Goal: Task Accomplishment & Management: Use online tool/utility

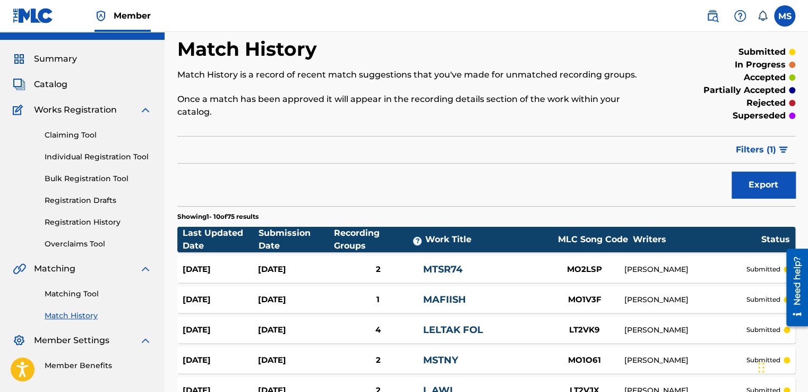
click at [386, 177] on div "Export" at bounding box center [486, 184] width 618 height 27
click at [84, 291] on link "Matching Tool" at bounding box center [98, 293] width 107 height 11
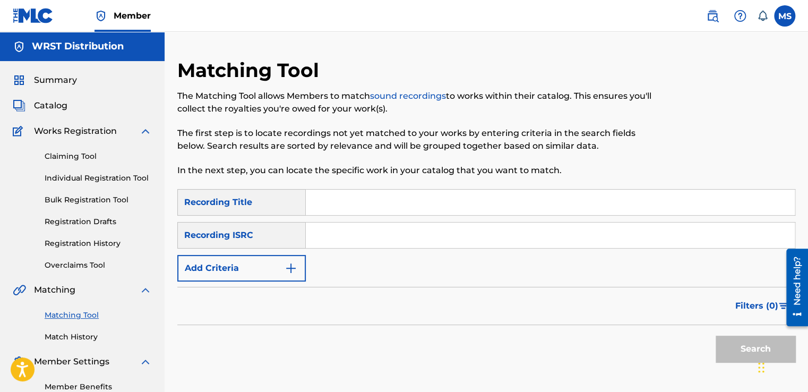
paste input "Mnml"
click at [366, 214] on input "Mnml" at bounding box center [550, 201] width 489 height 25
type input "Mnml"
click at [363, 227] on input "Search Form" at bounding box center [550, 234] width 489 height 25
paste input "QZ4UU2301253"
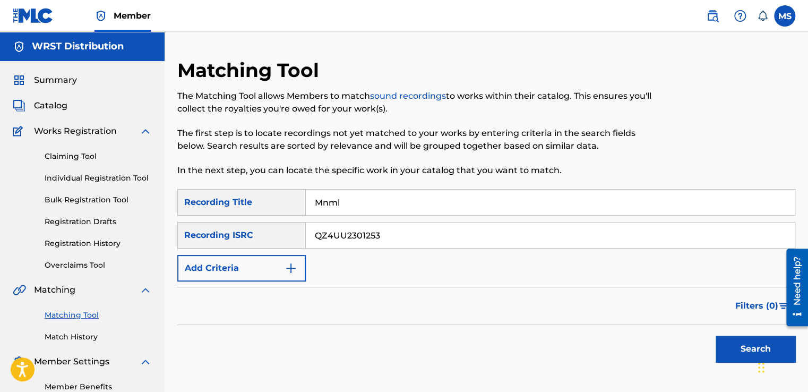
type input "QZ4UU2301253"
click at [715, 335] on button "Search" at bounding box center [755, 348] width 80 height 27
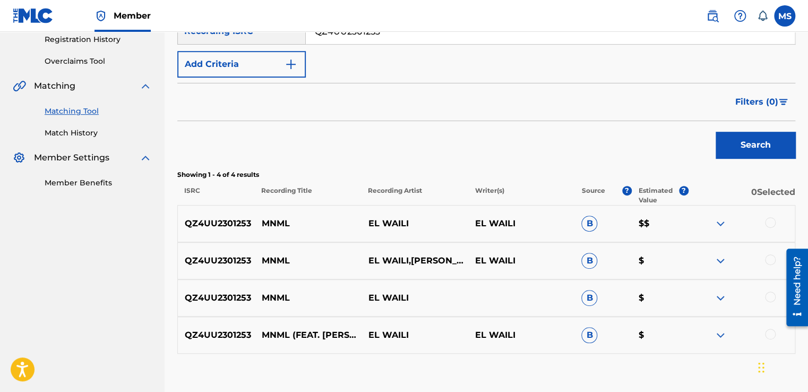
scroll to position [269, 0]
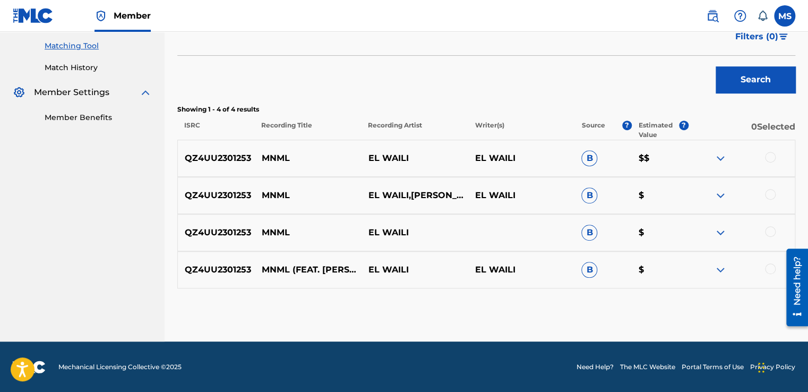
click at [766, 156] on div at bounding box center [770, 157] width 11 height 11
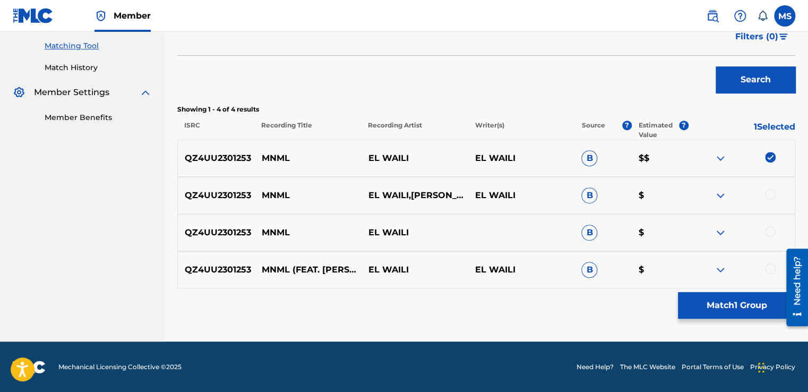
click at [771, 199] on div at bounding box center [770, 194] width 11 height 11
drag, startPoint x: 775, startPoint y: 226, endPoint x: 772, endPoint y: 232, distance: 7.1
click at [772, 232] on div at bounding box center [741, 232] width 107 height 13
click at [772, 232] on div at bounding box center [770, 231] width 11 height 11
click at [770, 190] on div at bounding box center [741, 195] width 107 height 13
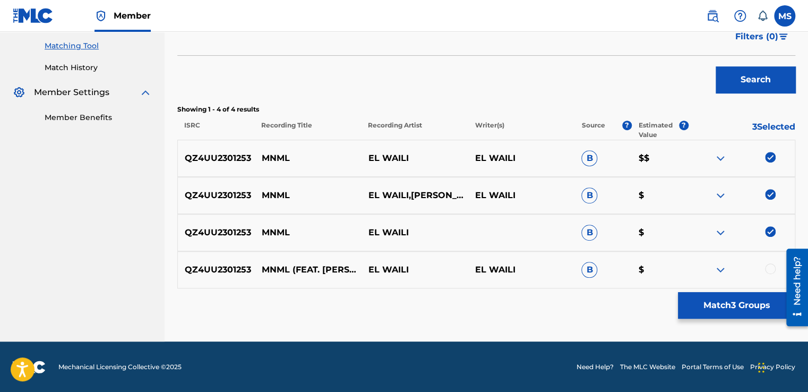
click at [770, 263] on div at bounding box center [770, 268] width 11 height 11
click at [747, 313] on button "Match 4 Groups" at bounding box center [736, 305] width 117 height 27
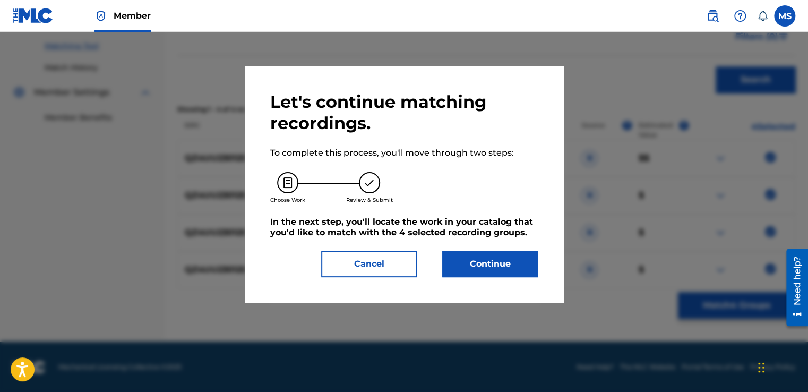
click at [469, 269] on button "Continue" at bounding box center [490, 264] width 96 height 27
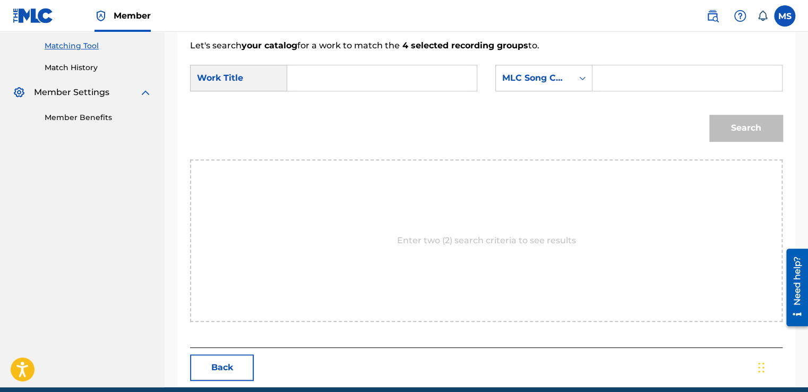
click at [338, 76] on input "Search Form" at bounding box center [381, 77] width 171 height 25
paste input "Mnml"
type input "Mnml"
click at [619, 72] on input "Search Form" at bounding box center [686, 77] width 171 height 25
paste input "QZ4UU2301253"
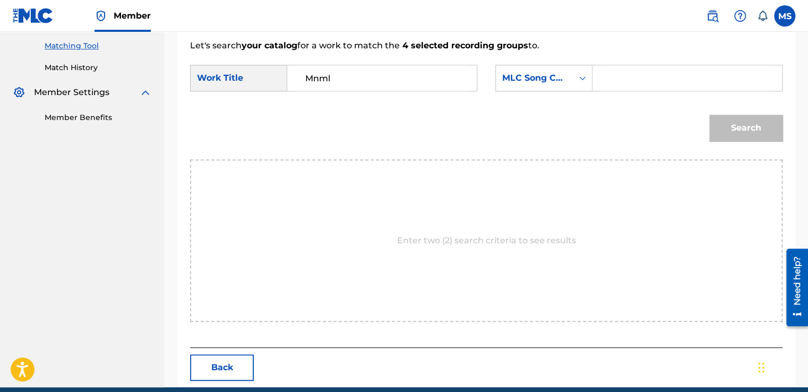
type input "QZ4UU2301253"
paste input "MN58NZ"
type input "MN58NZ"
click at [754, 121] on button "Search" at bounding box center [745, 128] width 73 height 27
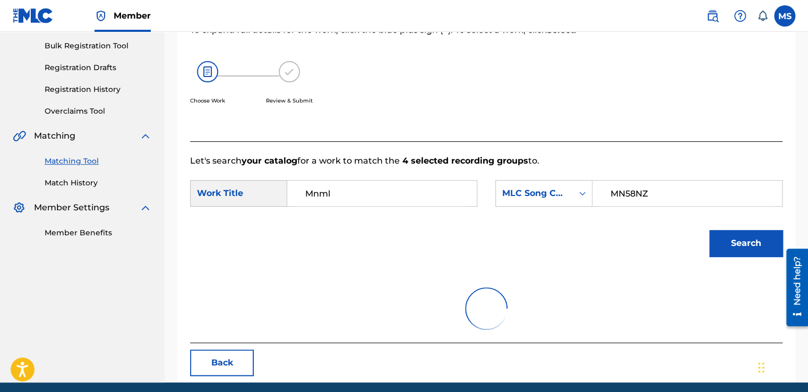
scroll to position [156, 0]
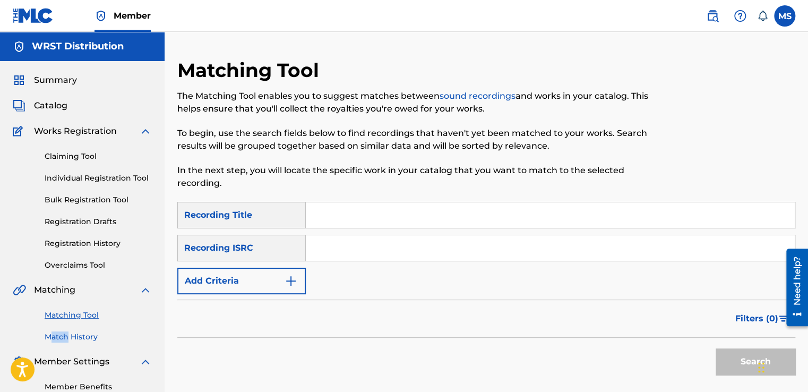
drag, startPoint x: 53, startPoint y: 344, endPoint x: 68, endPoint y: 339, distance: 16.5
click at [68, 339] on div "Summary Catalog Works Registration Claiming Tool Individual Registration Tool B…" at bounding box center [82, 233] width 165 height 344
click at [68, 339] on link "Match History" at bounding box center [98, 336] width 107 height 11
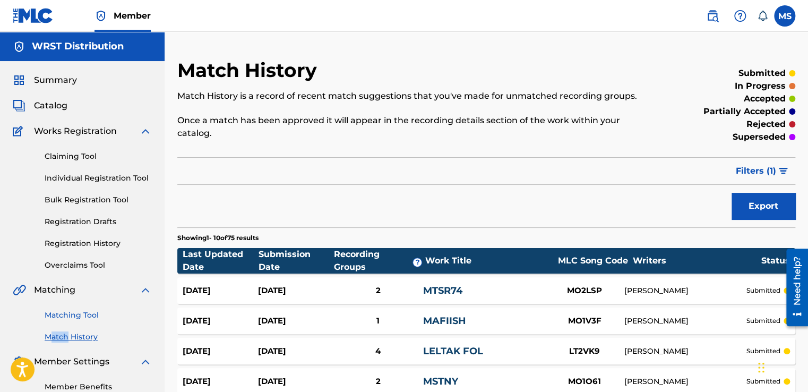
click at [84, 317] on link "Matching Tool" at bounding box center [98, 314] width 107 height 11
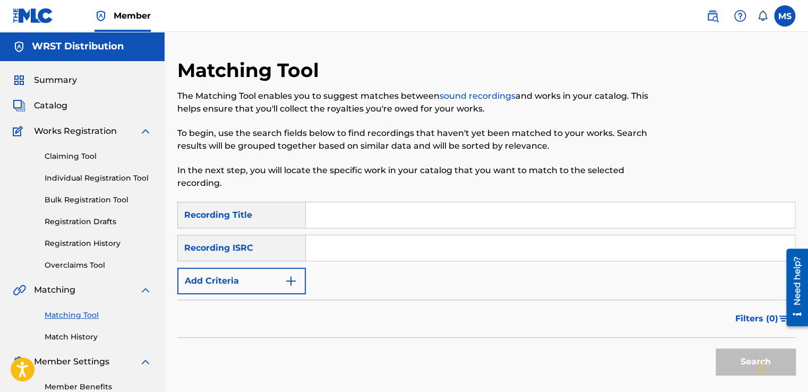
click at [348, 222] on input "Search Form" at bounding box center [550, 214] width 489 height 25
paste input "Mnml"
type input "Mnml"
click at [342, 245] on input "Search Form" at bounding box center [550, 247] width 489 height 25
paste input "QZ4UU2301253"
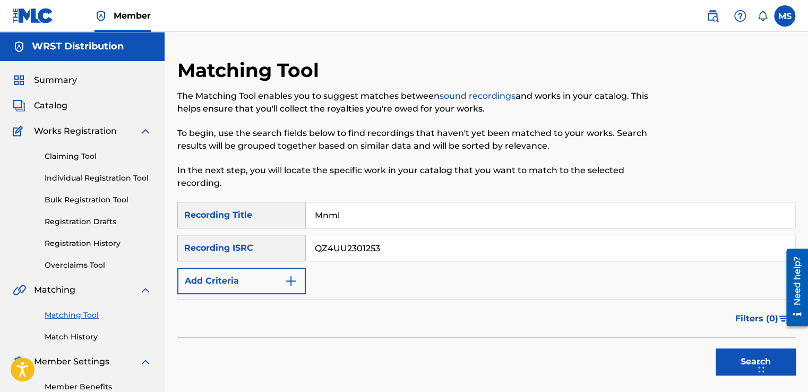
type input "QZ4UU2301253"
click at [715, 348] on button "Search" at bounding box center [755, 361] width 80 height 27
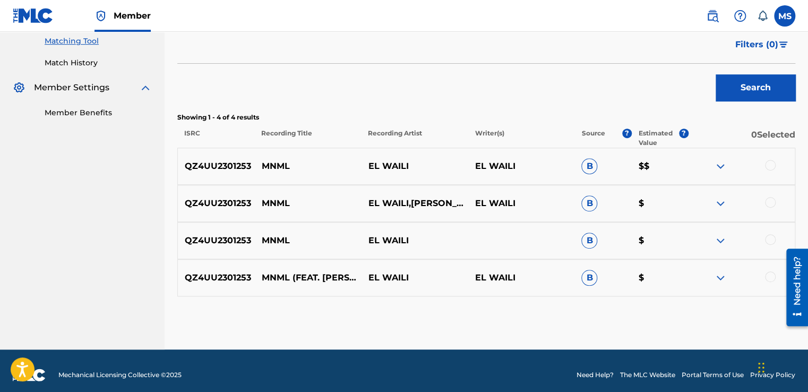
scroll to position [282, 0]
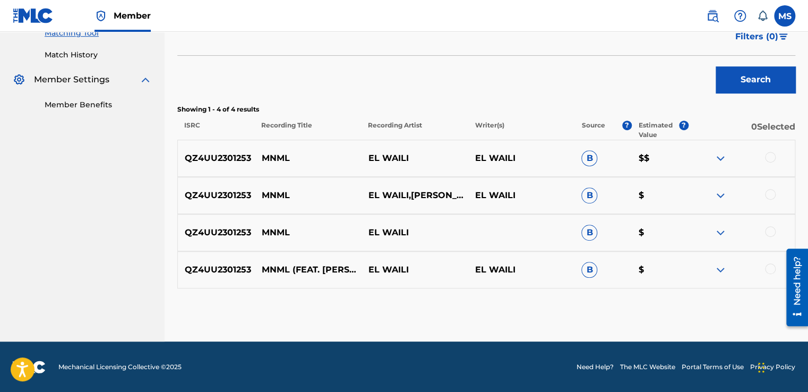
click at [769, 156] on div at bounding box center [770, 157] width 11 height 11
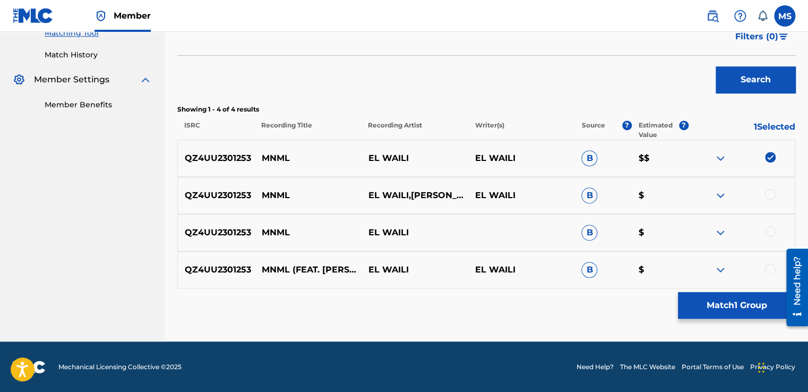
click at [772, 192] on div at bounding box center [770, 194] width 11 height 11
click at [770, 229] on div at bounding box center [770, 231] width 11 height 11
click at [769, 264] on div at bounding box center [770, 268] width 11 height 11
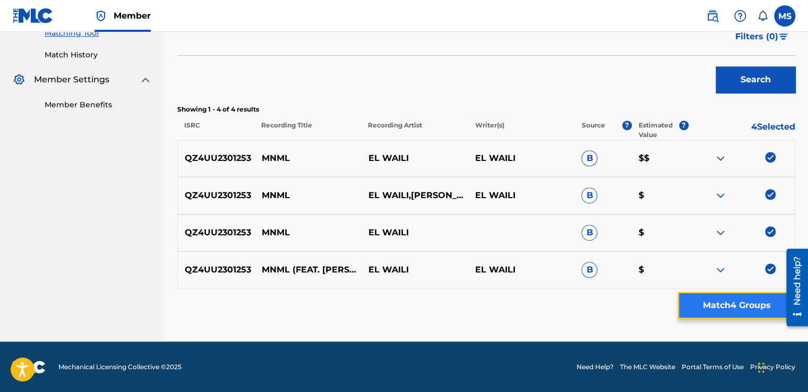
click at [746, 294] on button "Match 4 Groups" at bounding box center [736, 305] width 117 height 27
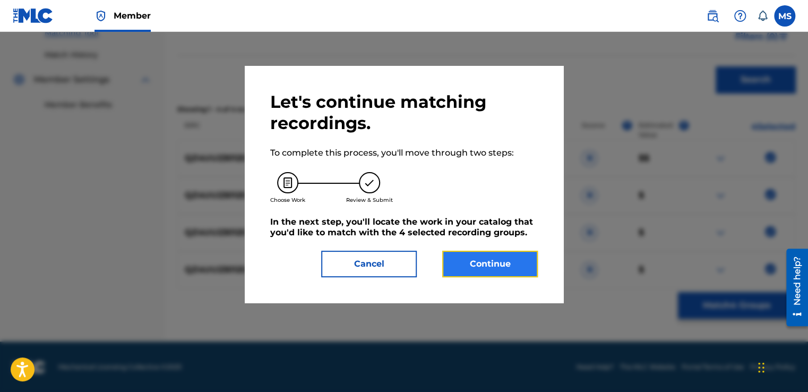
click at [515, 266] on button "Continue" at bounding box center [490, 264] width 96 height 27
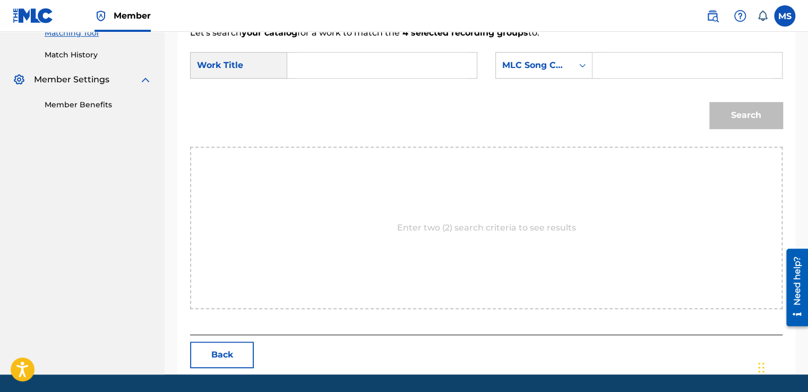
click at [361, 64] on input "Search Form" at bounding box center [381, 65] width 171 height 25
paste input "Mnml"
type input "Mnml"
click at [621, 76] on input "Search Form" at bounding box center [686, 65] width 171 height 25
paste input "MN58NZ"
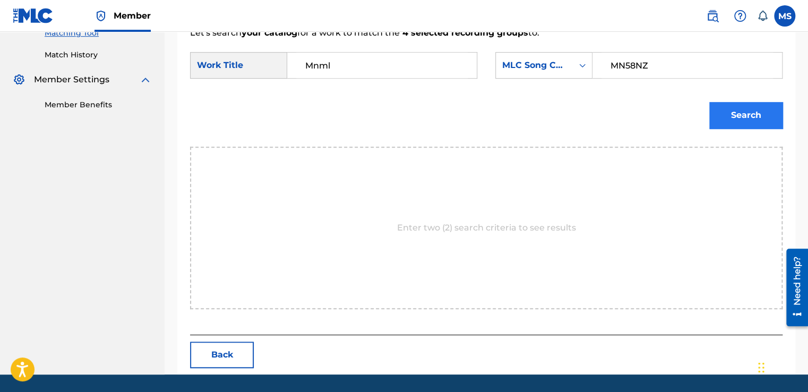
type input "MN58NZ"
click at [725, 111] on button "Search" at bounding box center [745, 115] width 73 height 27
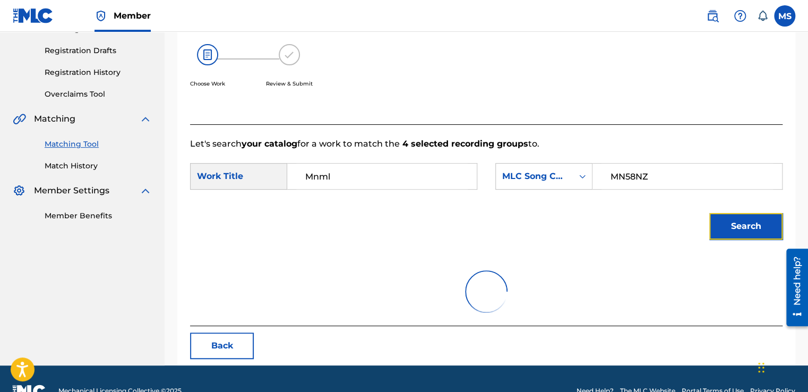
scroll to position [195, 0]
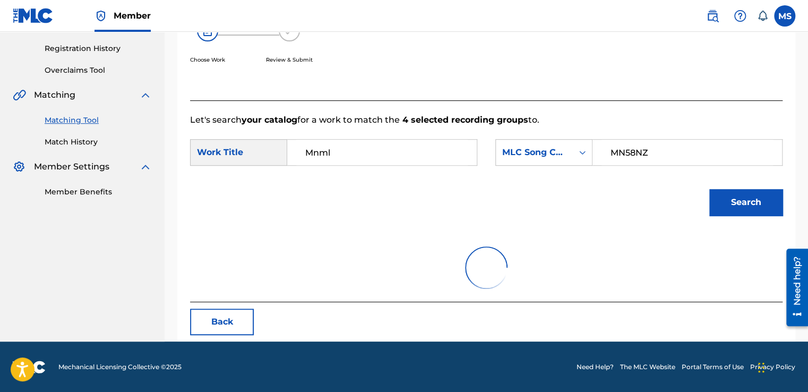
click at [694, 144] on input "MN58NZ" at bounding box center [686, 152] width 171 height 25
click at [709, 189] on button "Search" at bounding box center [745, 202] width 73 height 27
click at [728, 205] on button "Search" at bounding box center [745, 202] width 73 height 27
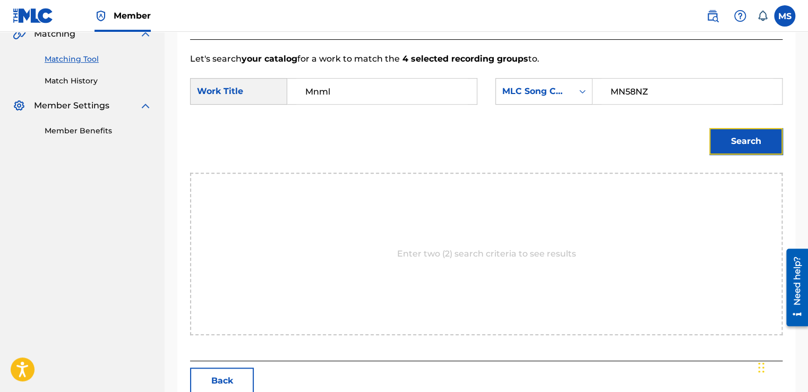
scroll to position [256, 0]
click at [722, 138] on button "Search" at bounding box center [745, 140] width 73 height 27
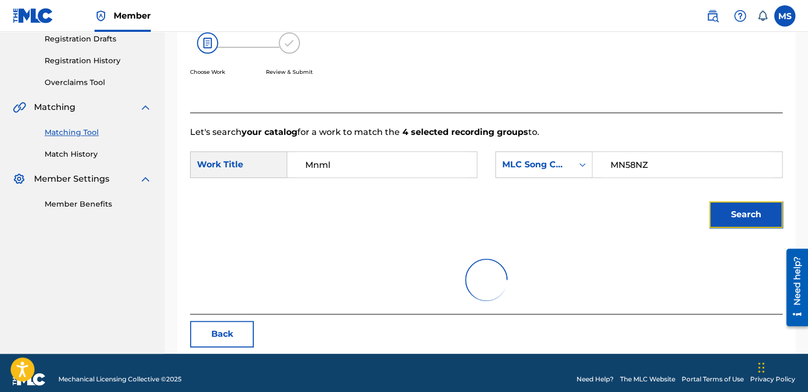
scroll to position [184, 0]
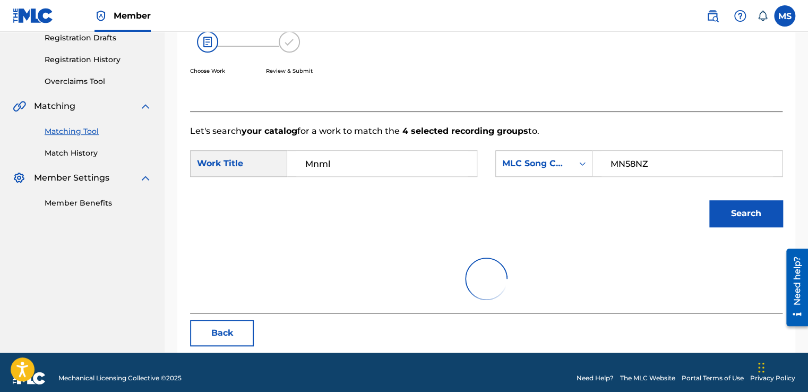
click at [635, 205] on div "Search" at bounding box center [486, 216] width 592 height 55
click at [85, 133] on link "Matching Tool" at bounding box center [98, 131] width 107 height 11
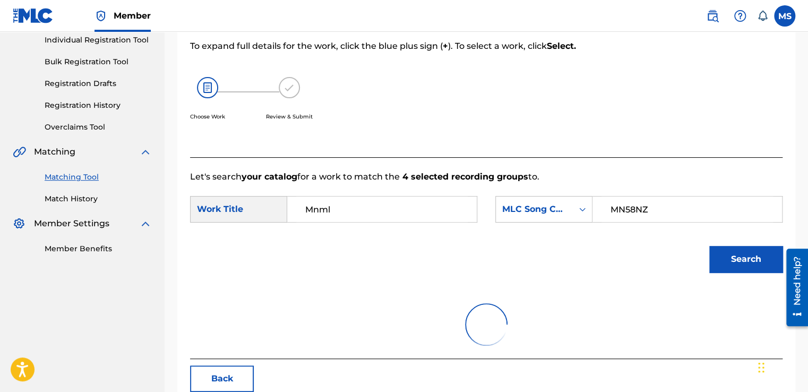
scroll to position [146, 0]
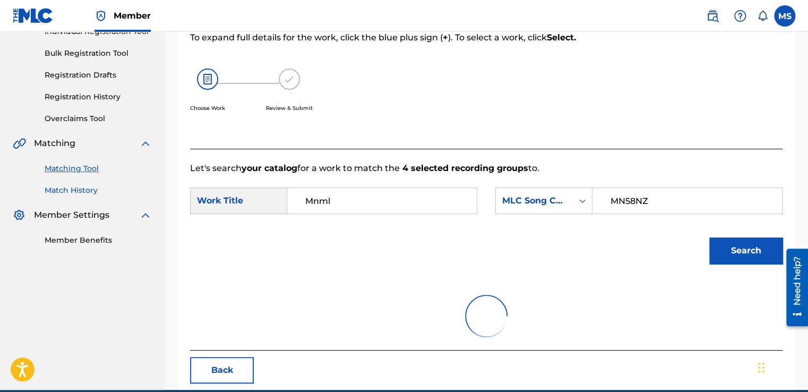
click at [89, 188] on link "Match History" at bounding box center [98, 190] width 107 height 11
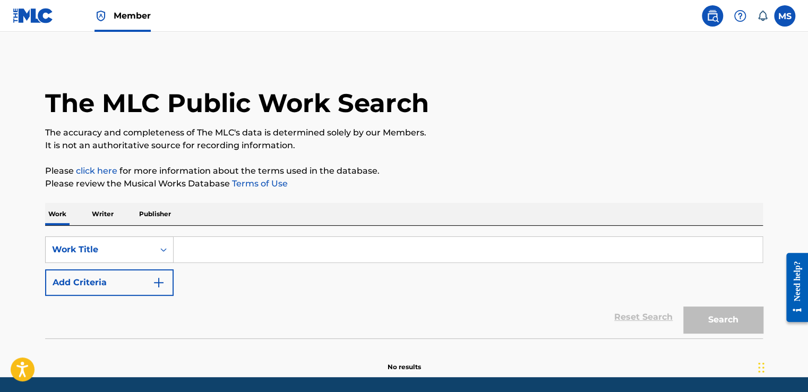
click at [117, 8] on link "Member" at bounding box center [122, 15] width 56 height 31
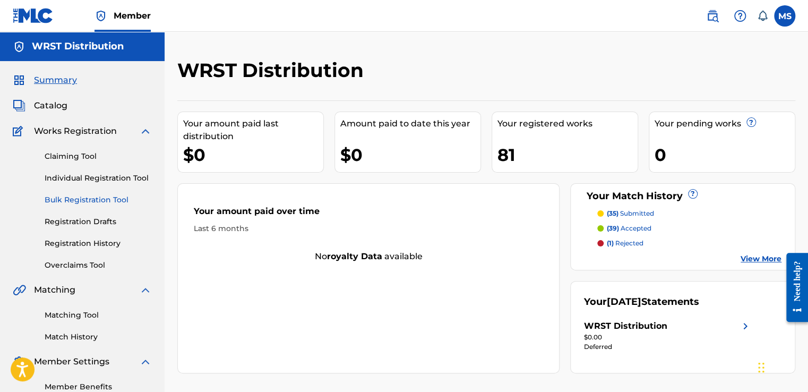
scroll to position [64, 0]
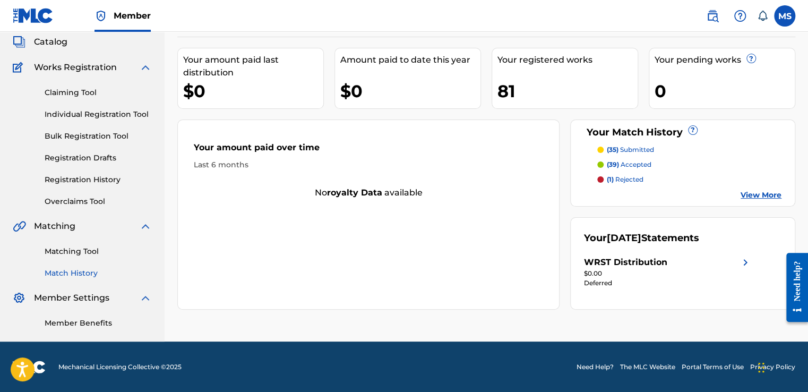
click at [74, 271] on link "Match History" at bounding box center [98, 273] width 107 height 11
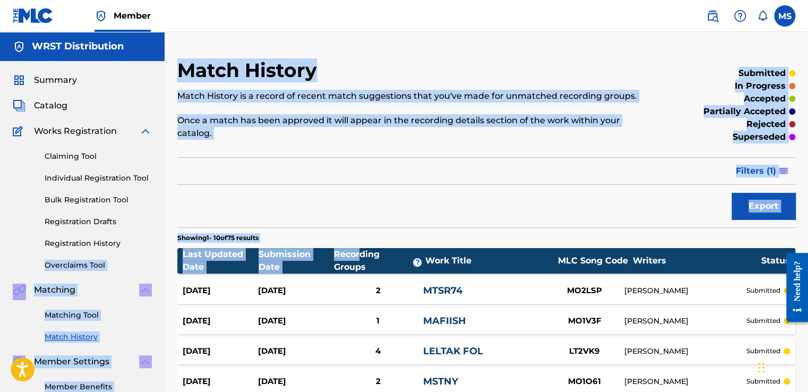
drag, startPoint x: 161, startPoint y: 243, endPoint x: 362, endPoint y: 252, distance: 200.9
click at [362, 252] on main "WRST Distribution Summary Catalog Works Registration Claiming Tool Individual R…" at bounding box center [404, 331] width 808 height 599
click at [764, 175] on span "Filters ( 1 )" at bounding box center [756, 171] width 40 height 13
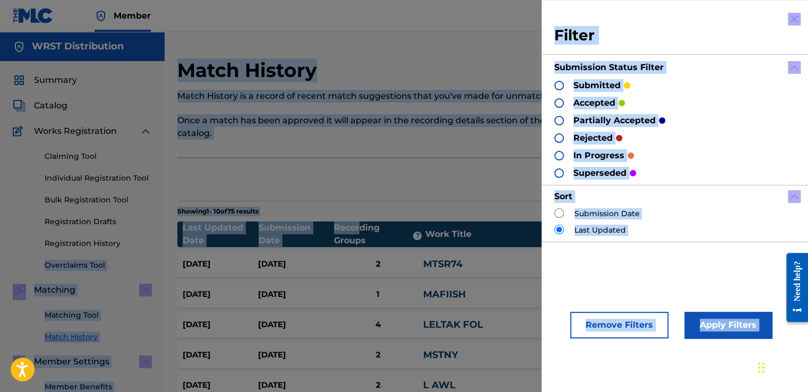
click at [496, 182] on div "Export" at bounding box center [486, 179] width 618 height 27
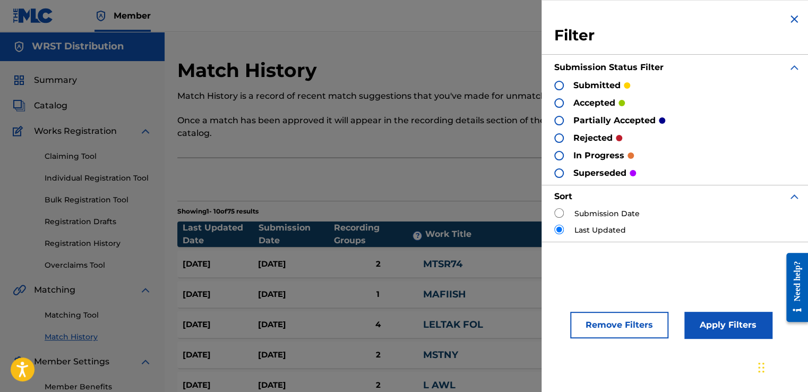
click at [496, 182] on div "Export" at bounding box center [486, 179] width 618 height 27
click at [789, 24] on img at bounding box center [794, 19] width 13 height 13
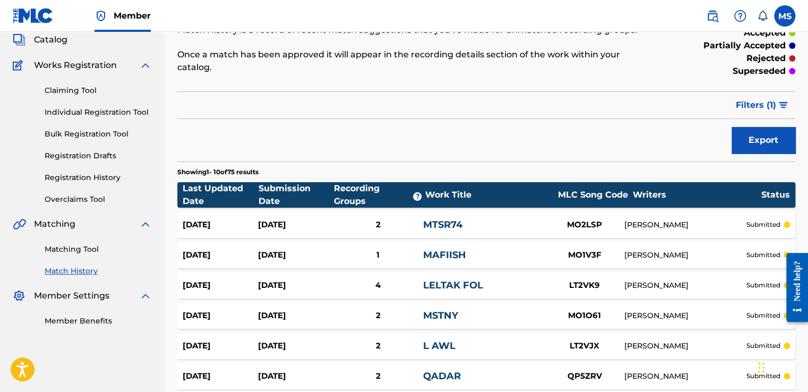
scroll to position [70, 0]
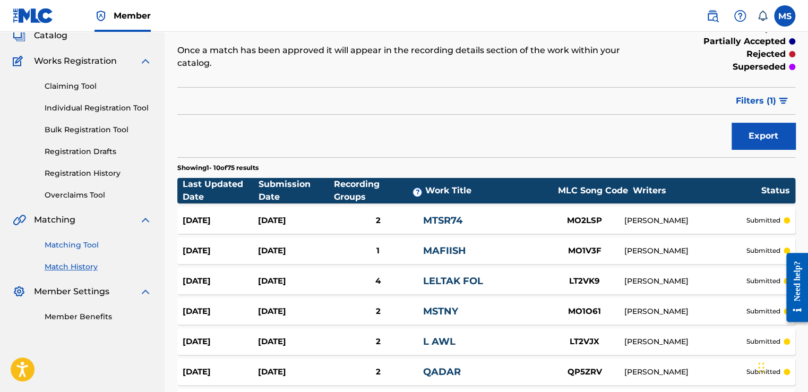
click at [83, 247] on link "Matching Tool" at bounding box center [98, 244] width 107 height 11
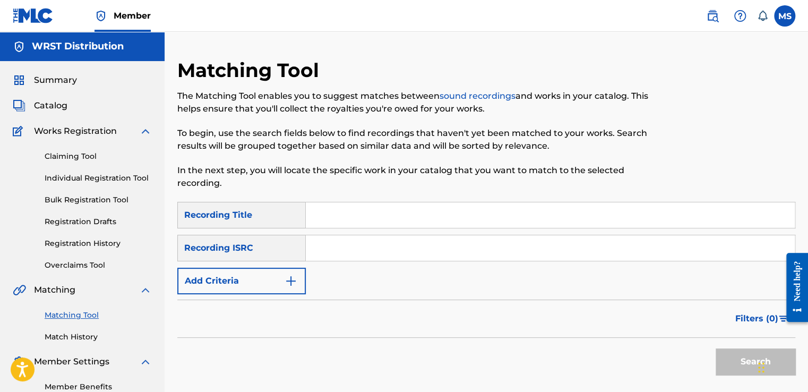
click at [83, 247] on link "Registration History" at bounding box center [98, 243] width 107 height 11
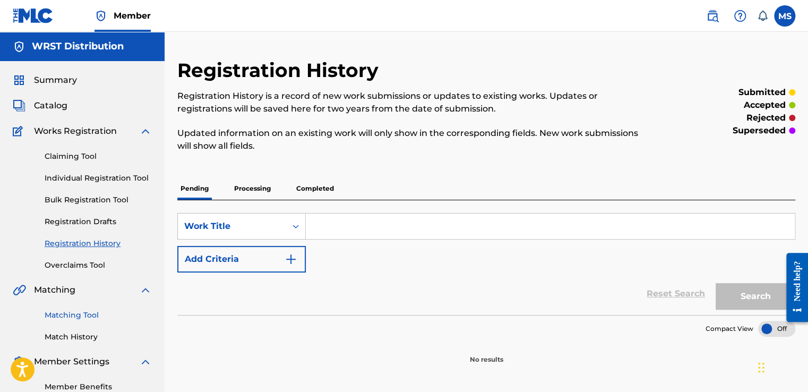
click at [80, 312] on div "Matching Tool Match History" at bounding box center [82, 319] width 139 height 46
click at [80, 312] on link "Matching Tool" at bounding box center [98, 314] width 107 height 11
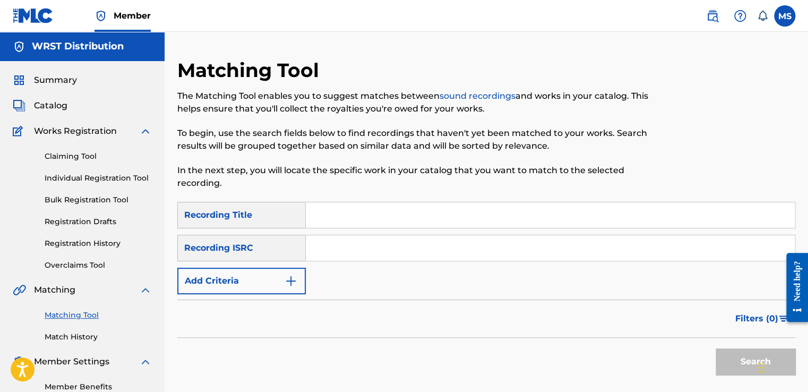
click at [375, 205] on input "Search Form" at bounding box center [550, 214] width 489 height 25
paste input "Mnml"
type input "Mnml"
click at [381, 236] on input "Search Form" at bounding box center [550, 247] width 489 height 25
paste input "QZ4UU2301253"
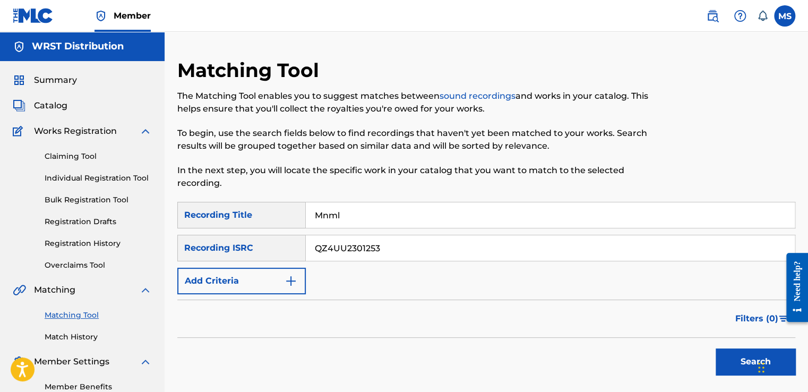
type input "QZ4UU2301253"
click at [715, 348] on button "Search" at bounding box center [755, 361] width 80 height 27
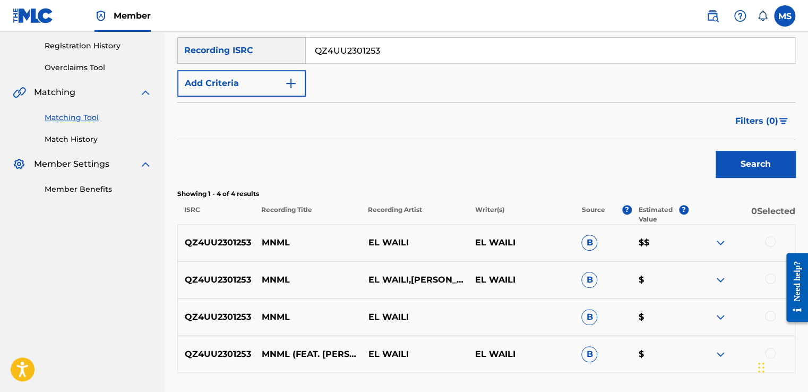
scroll to position [282, 0]
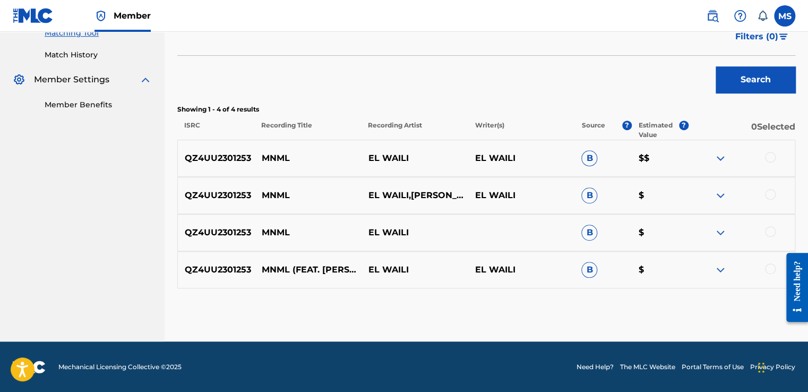
click at [771, 158] on div at bounding box center [770, 157] width 11 height 11
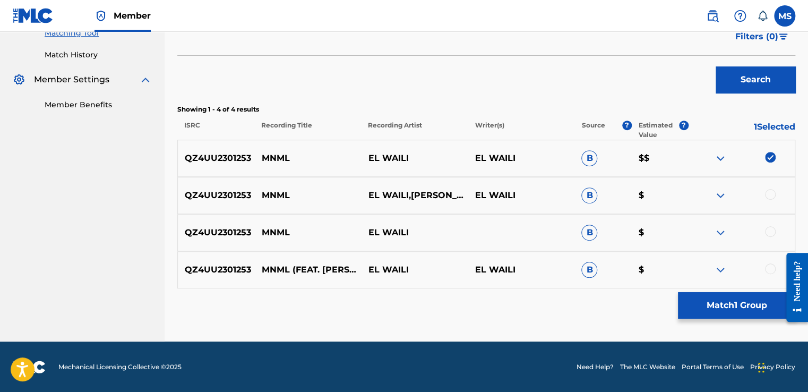
click at [772, 192] on div at bounding box center [770, 194] width 11 height 11
click at [775, 232] on div at bounding box center [741, 232] width 107 height 13
click at [770, 266] on div at bounding box center [770, 268] width 11 height 11
click at [774, 231] on div at bounding box center [770, 231] width 11 height 11
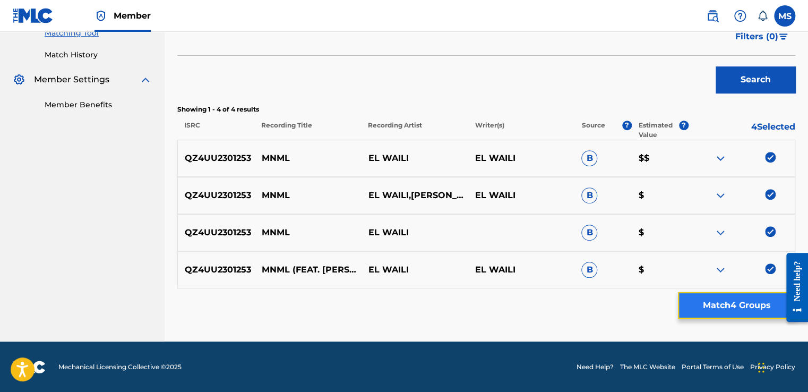
click at [749, 292] on button "Match 4 Groups" at bounding box center [736, 305] width 117 height 27
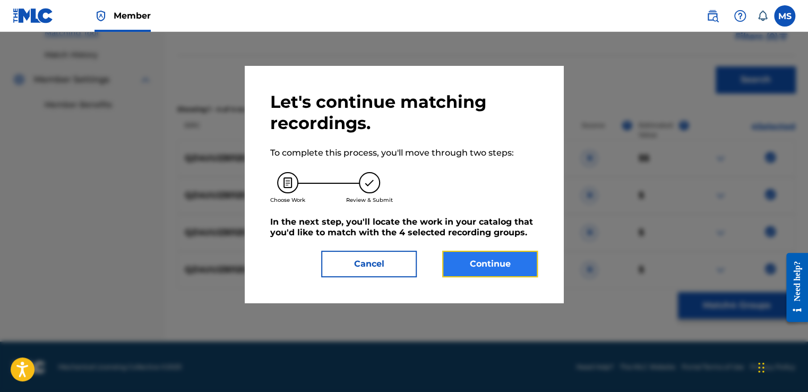
click at [485, 269] on button "Continue" at bounding box center [490, 264] width 96 height 27
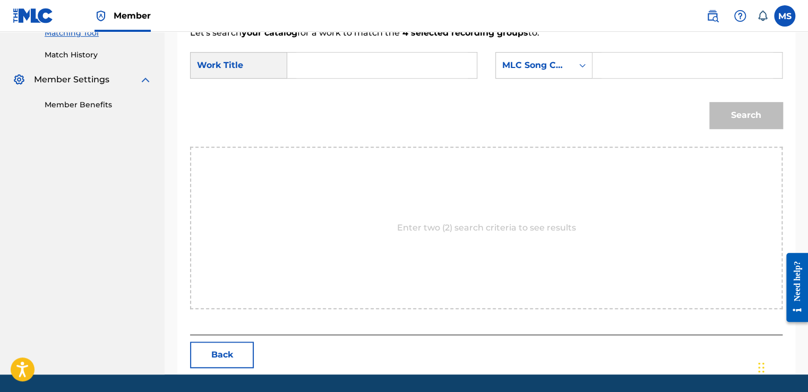
click at [361, 72] on input "Search Form" at bounding box center [381, 65] width 171 height 25
paste input "Mnml"
type input "Mnml"
click at [616, 73] on input "Search Form" at bounding box center [686, 65] width 171 height 25
click at [592, 84] on div "SearchWithCriteria676d3494-98d9-4a0e-8b51-f3d9fb5a67ea Work Title Mnml SearchWi…" at bounding box center [486, 68] width 592 height 33
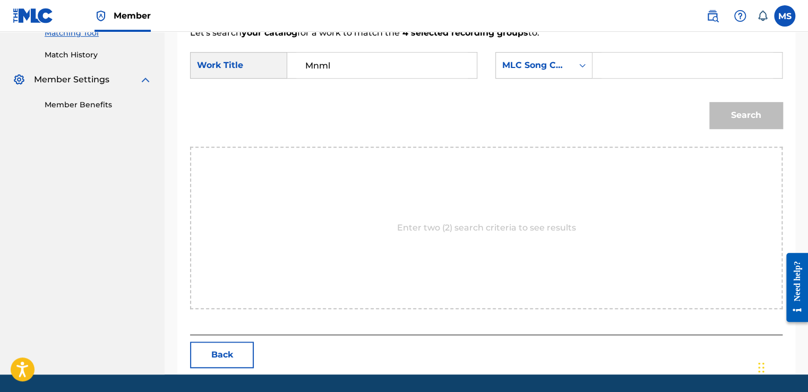
click at [619, 63] on input "Search Form" at bounding box center [686, 65] width 171 height 25
paste input "MN58NZ"
type input "MN58NZ"
click at [709, 102] on button "Search" at bounding box center [745, 115] width 73 height 27
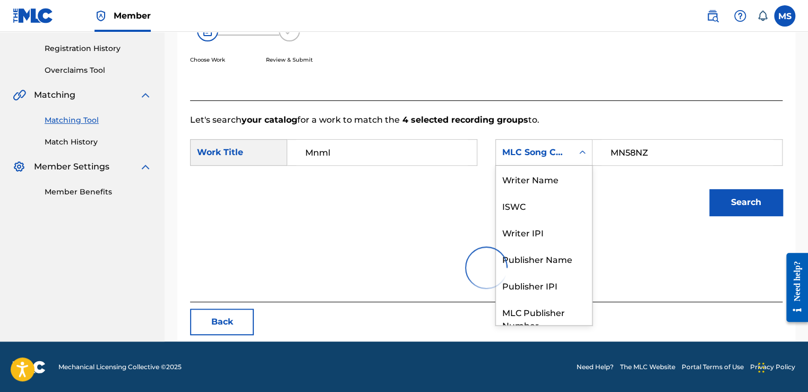
scroll to position [39, 0]
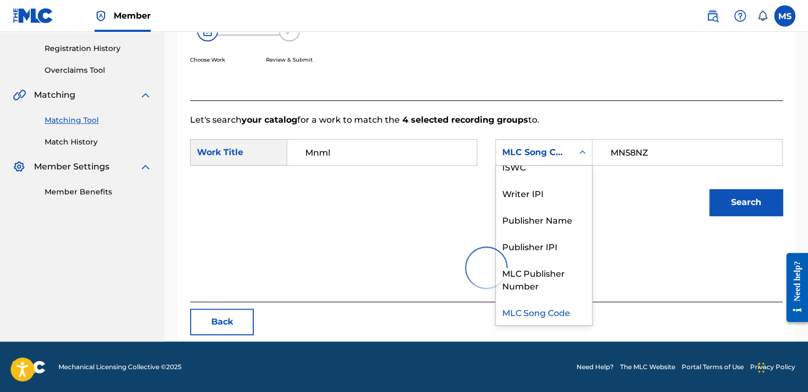
click at [588, 143] on div "Search Form" at bounding box center [582, 152] width 19 height 19
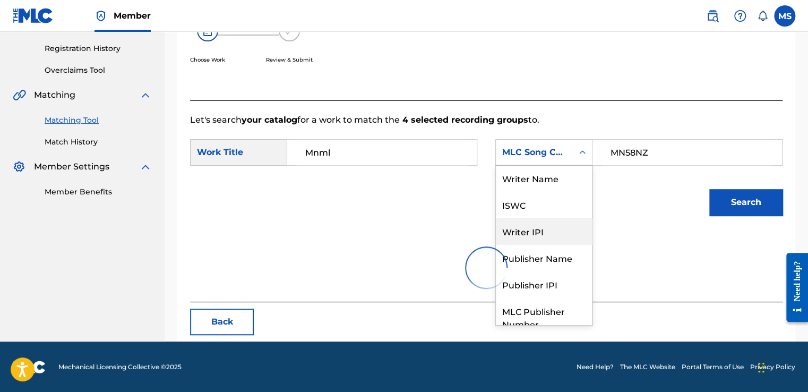
scroll to position [0, 0]
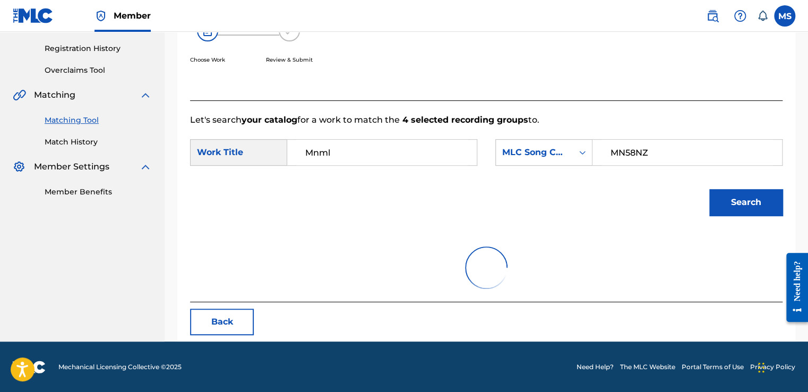
click at [628, 223] on div "Search" at bounding box center [486, 205] width 592 height 55
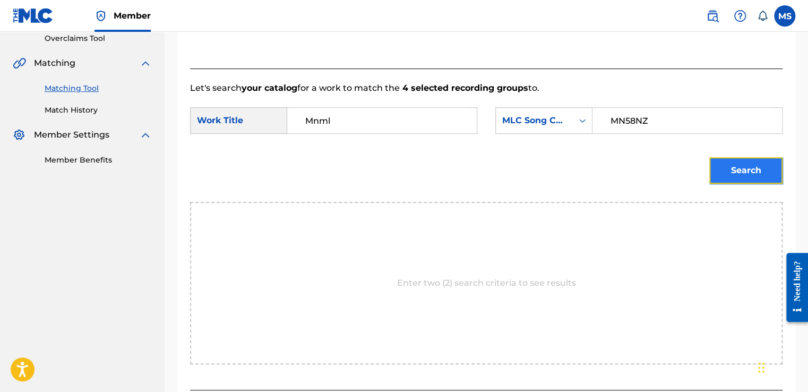
click at [725, 179] on button "Search" at bounding box center [745, 170] width 73 height 27
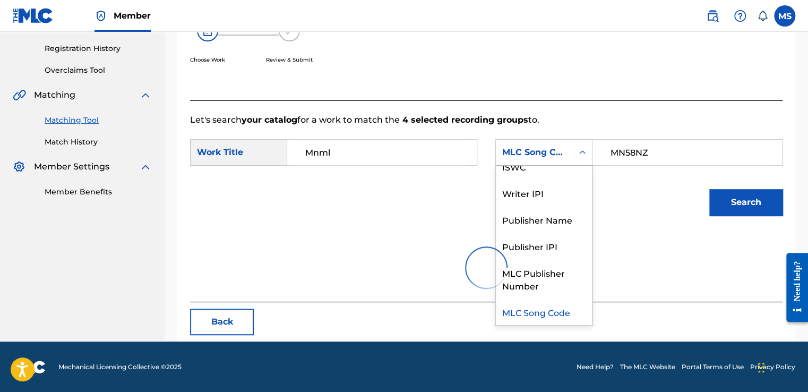
click at [563, 161] on div "MLC Song Code" at bounding box center [534, 152] width 77 height 20
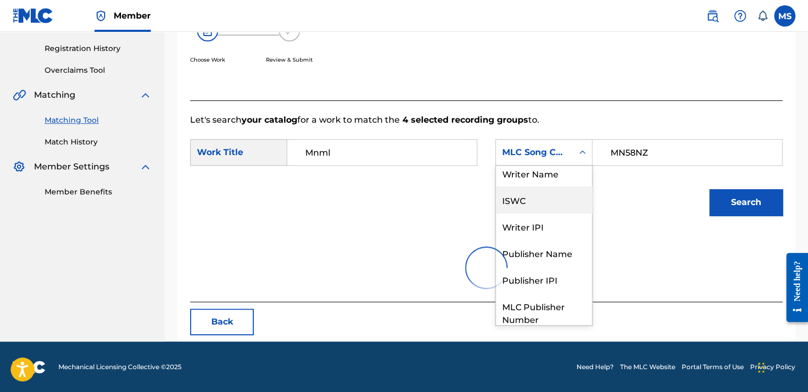
scroll to position [0, 0]
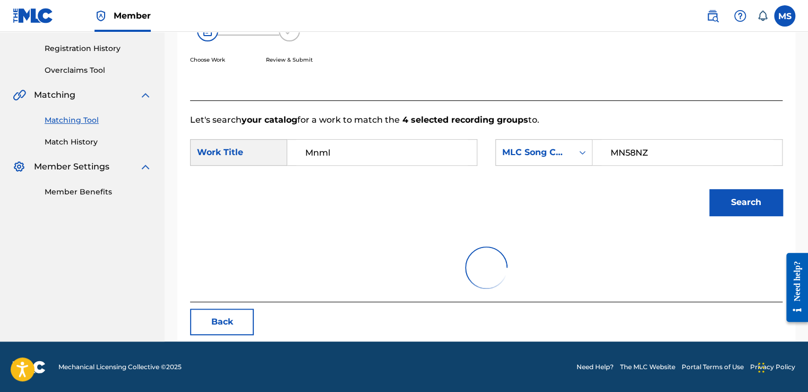
click at [555, 262] on div at bounding box center [486, 268] width 592 height 68
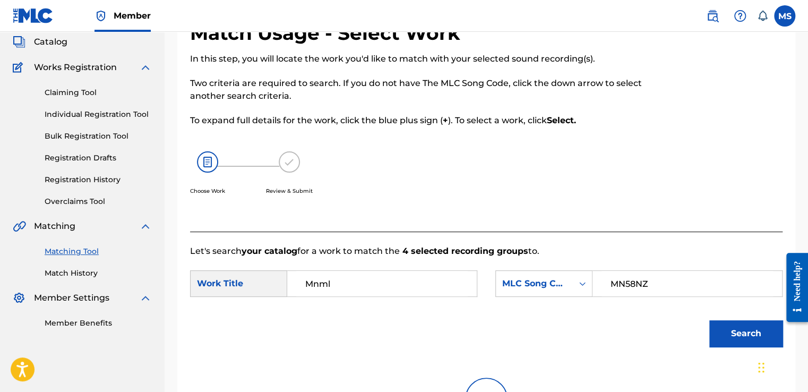
scroll to position [63, 0]
click at [77, 248] on div "Matching Tool Match History" at bounding box center [82, 256] width 139 height 46
click at [77, 248] on link "Matching Tool" at bounding box center [98, 251] width 107 height 11
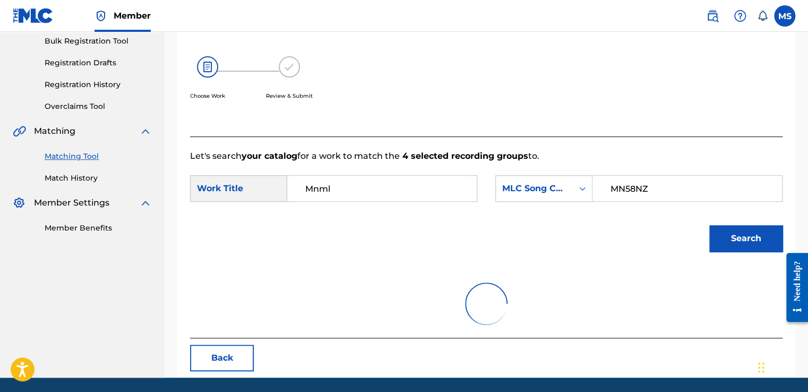
scroll to position [195, 0]
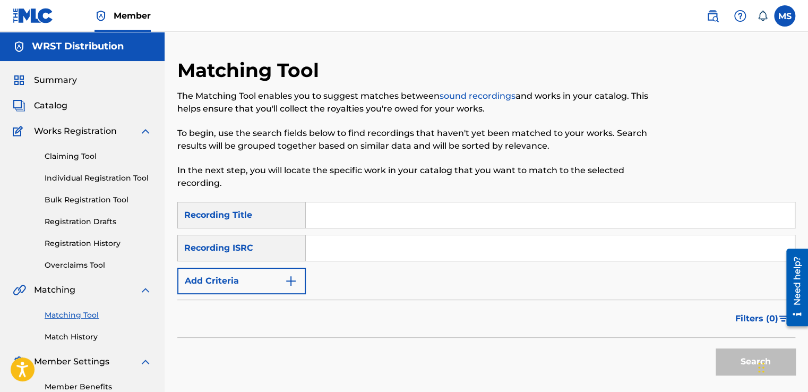
click at [393, 214] on input "Search Form" at bounding box center [550, 214] width 489 height 25
paste input "404"
type input "404"
click at [386, 248] on input "Search Form" at bounding box center [550, 247] width 489 height 25
paste input "QZ4UU2400233"
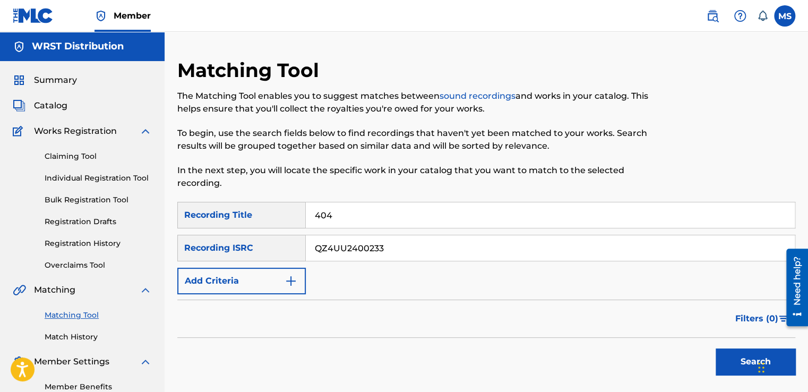
type input "QZ4UU2400233"
click at [715, 348] on button "Search" at bounding box center [755, 361] width 80 height 27
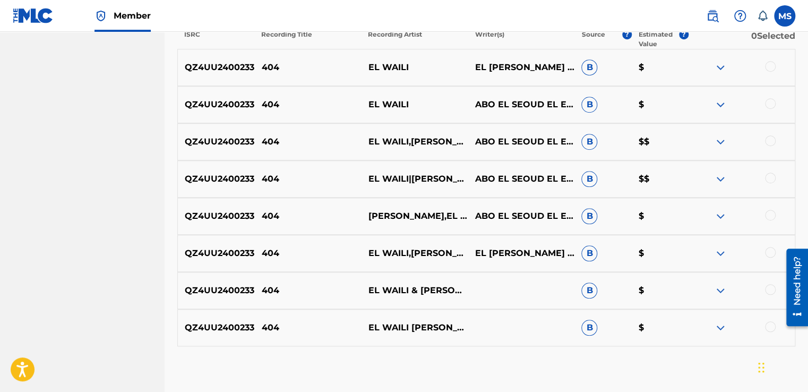
scroll to position [371, 0]
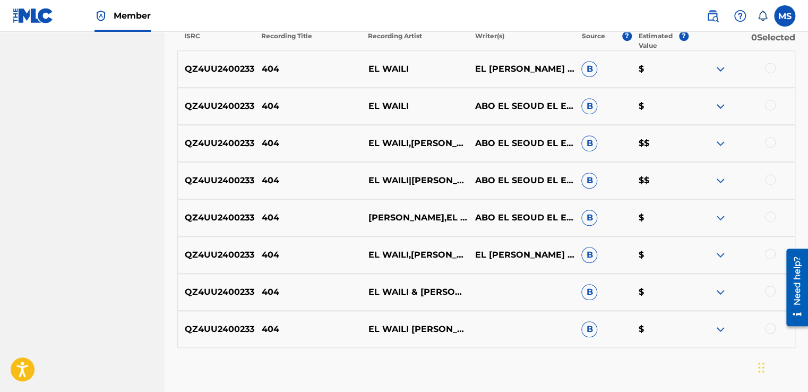
click at [770, 66] on div at bounding box center [770, 68] width 11 height 11
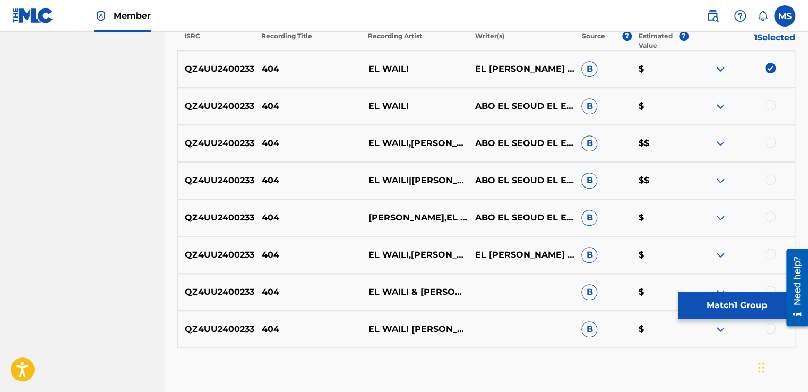
click at [771, 102] on div at bounding box center [770, 105] width 11 height 11
click at [774, 142] on div at bounding box center [770, 142] width 11 height 11
click at [770, 182] on div at bounding box center [770, 179] width 11 height 11
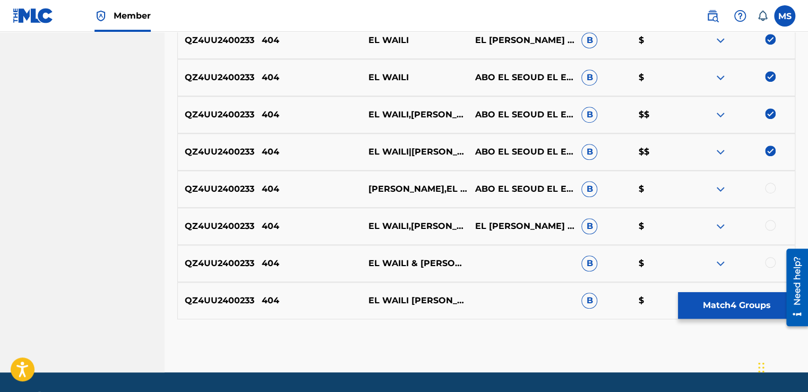
scroll to position [404, 0]
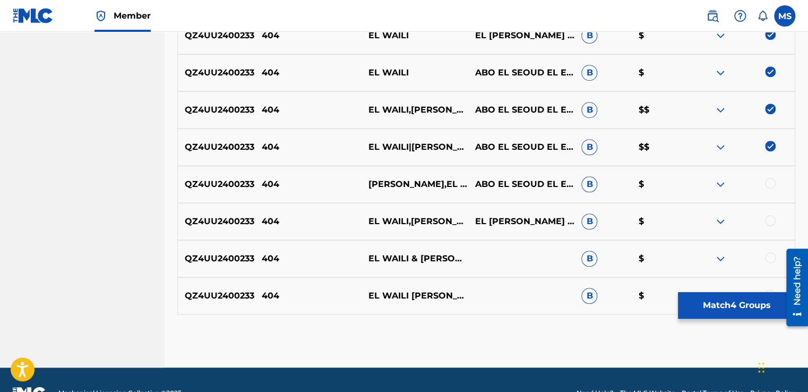
click at [770, 178] on div at bounding box center [770, 183] width 11 height 11
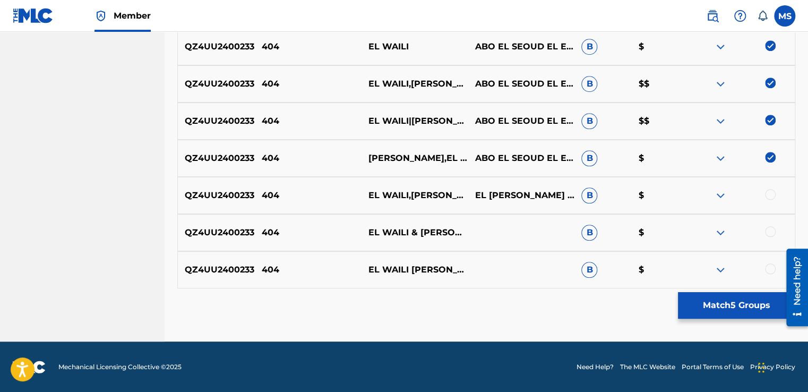
click at [771, 192] on div at bounding box center [770, 194] width 11 height 11
click at [770, 236] on div at bounding box center [770, 231] width 11 height 11
click at [769, 270] on div at bounding box center [770, 268] width 11 height 11
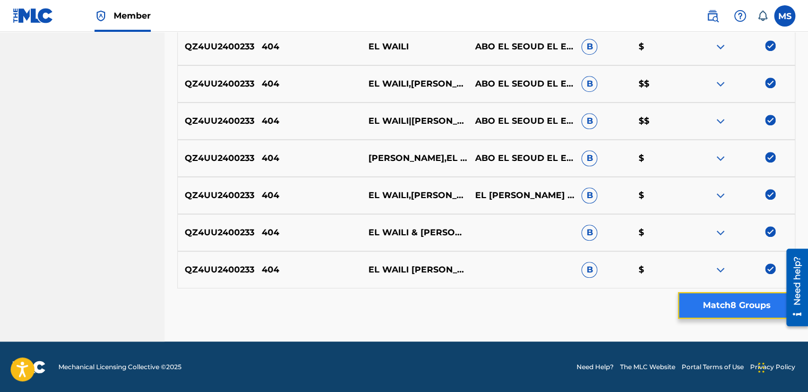
click at [752, 308] on button "Match 8 Groups" at bounding box center [736, 305] width 117 height 27
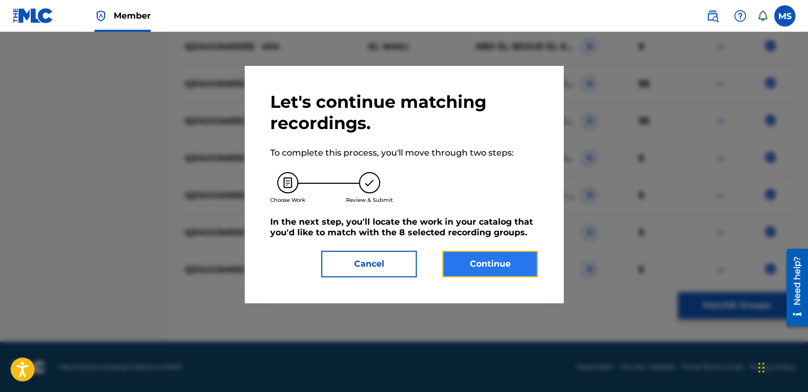
click at [520, 258] on button "Continue" at bounding box center [490, 264] width 96 height 27
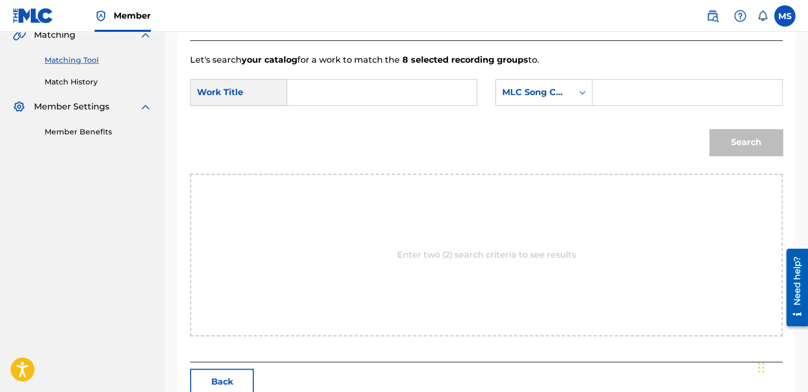
scroll to position [251, 0]
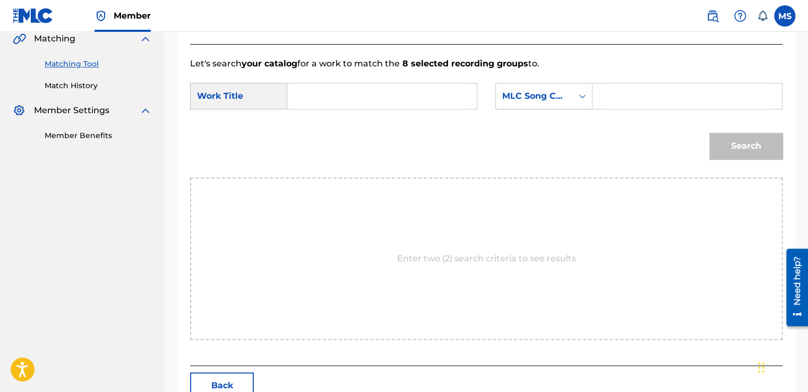
click at [397, 107] on input "Search Form" at bounding box center [381, 95] width 171 height 25
paste input "404"
type input "404"
click at [601, 86] on input "Search Form" at bounding box center [686, 95] width 171 height 25
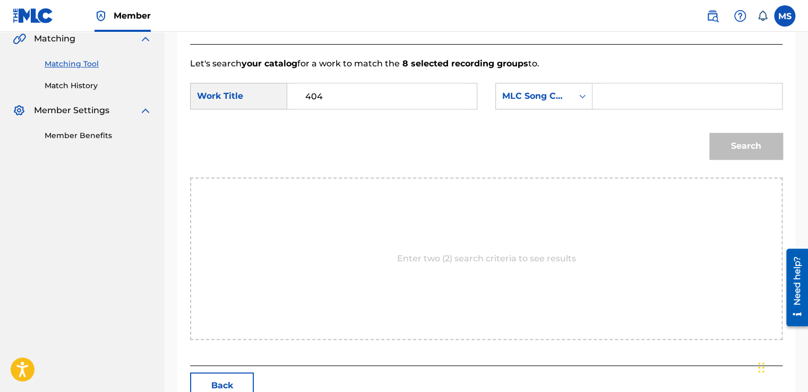
paste input "4A357I"
type input "4A357I"
click at [709, 133] on button "Search" at bounding box center [745, 146] width 73 height 27
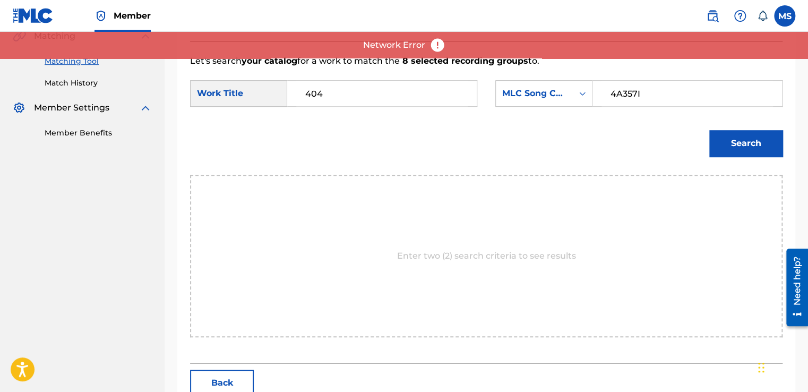
scroll to position [253, 0]
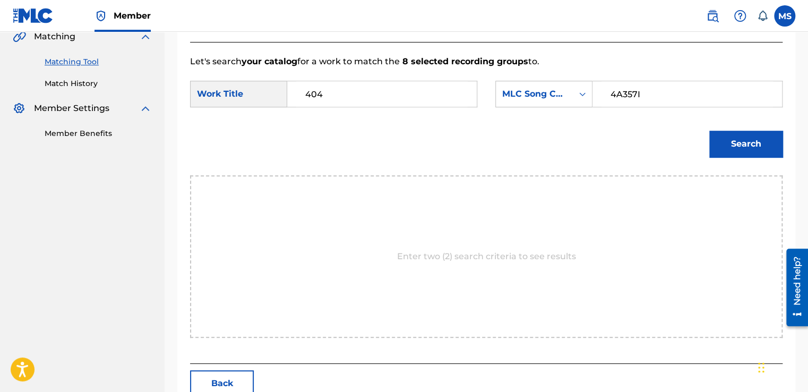
click at [525, 179] on div "Enter two (2) search criteria to see results" at bounding box center [486, 256] width 592 height 162
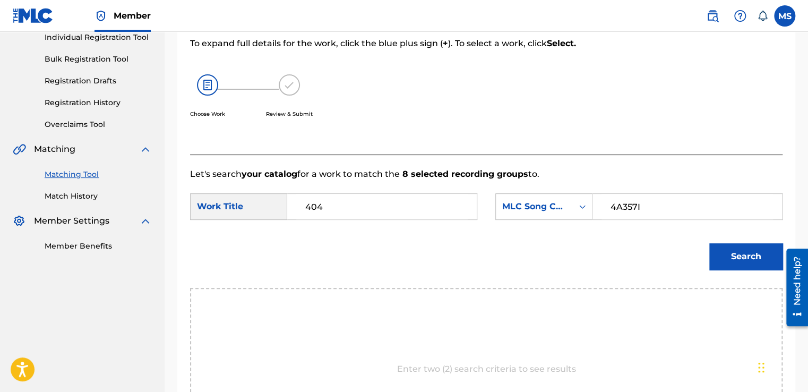
scroll to position [140, 0]
click at [726, 258] on button "Search" at bounding box center [745, 257] width 73 height 27
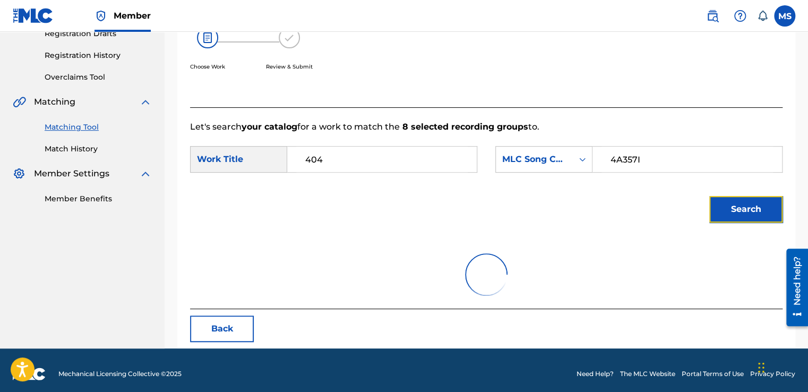
scroll to position [195, 0]
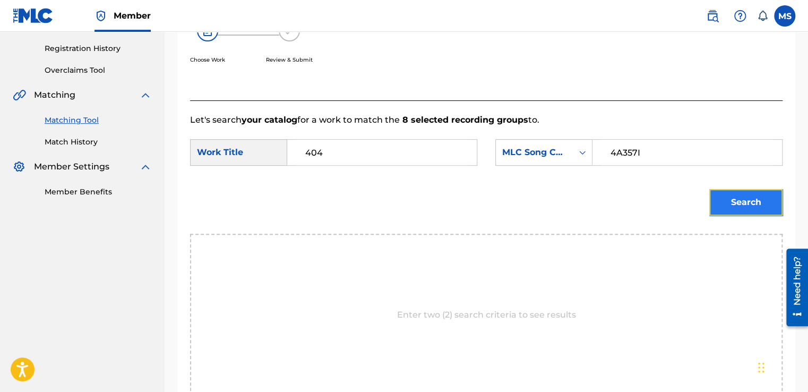
click at [716, 210] on button "Search" at bounding box center [745, 202] width 73 height 27
click at [732, 212] on button "Search" at bounding box center [745, 202] width 73 height 27
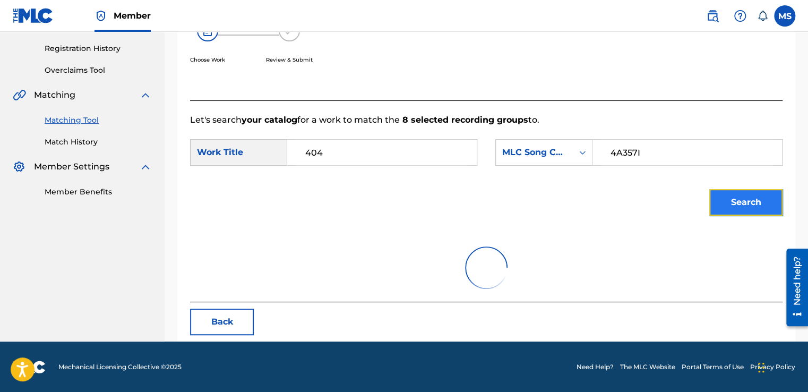
click at [732, 212] on button "Search" at bounding box center [745, 202] width 73 height 27
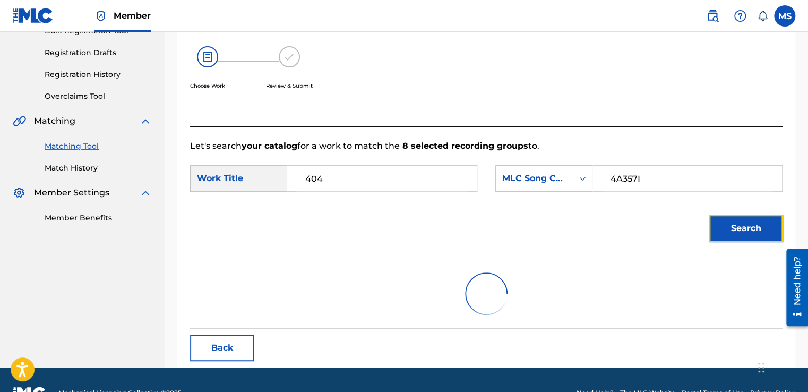
scroll to position [168, 0]
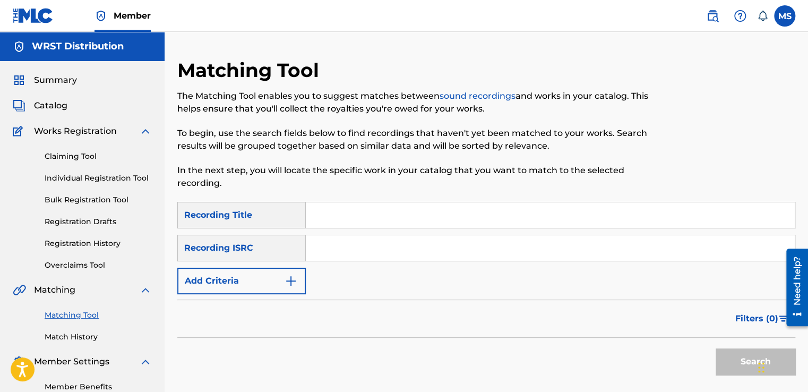
click at [387, 215] on input "Search Form" at bounding box center [550, 214] width 489 height 25
click at [447, 215] on input "Search Form" at bounding box center [550, 214] width 489 height 25
paste input "Mnml"
type input "Mnml"
click at [362, 246] on input "Search Form" at bounding box center [550, 247] width 489 height 25
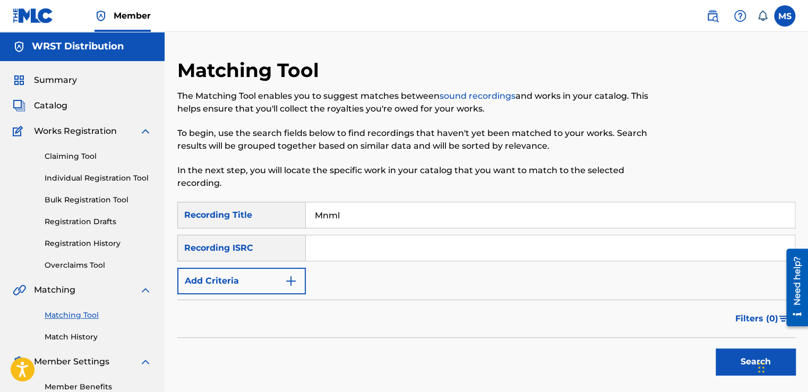
paste input "QZ4UU2301253"
type input "QZ4UU2301253"
click at [715, 348] on button "Search" at bounding box center [755, 361] width 80 height 27
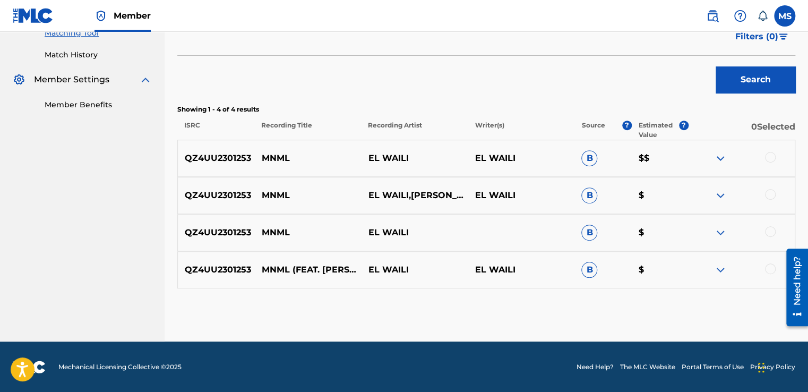
click at [771, 160] on div at bounding box center [770, 157] width 11 height 11
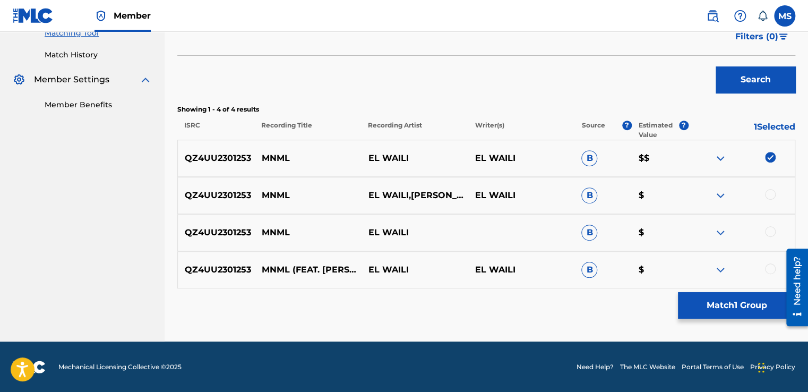
click at [769, 190] on div at bounding box center [770, 194] width 11 height 11
click at [767, 230] on div at bounding box center [770, 231] width 11 height 11
click at [771, 263] on div at bounding box center [770, 268] width 11 height 11
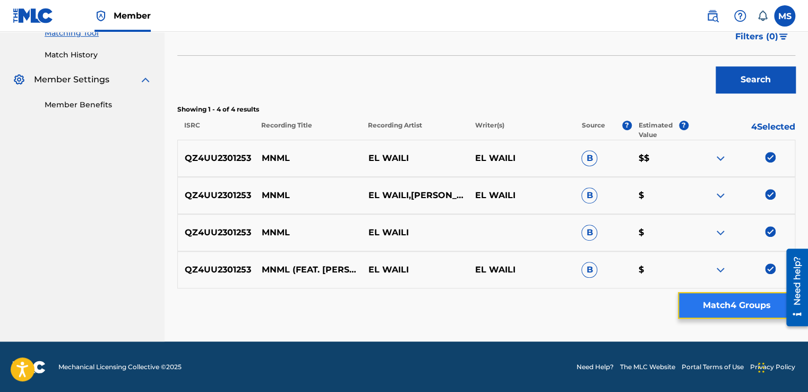
click at [747, 300] on button "Match 4 Groups" at bounding box center [736, 305] width 117 height 27
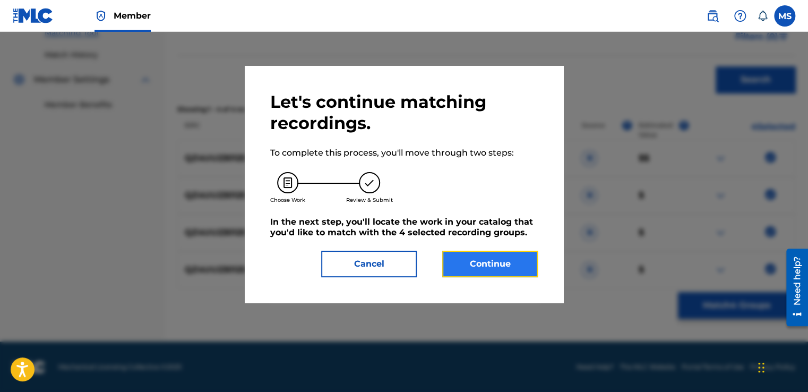
click at [501, 256] on button "Continue" at bounding box center [490, 264] width 96 height 27
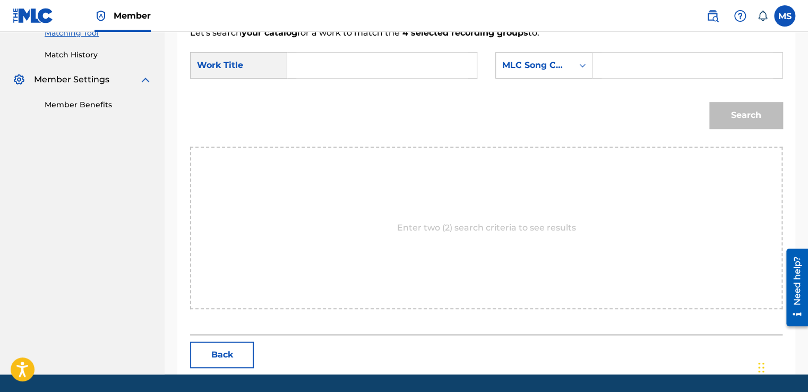
click at [391, 63] on input "Search Form" at bounding box center [381, 65] width 171 height 25
paste input "Mnml"
type input "Mnml"
click at [630, 64] on input "Search Form" at bounding box center [686, 65] width 171 height 25
paste input "MN58NZ"
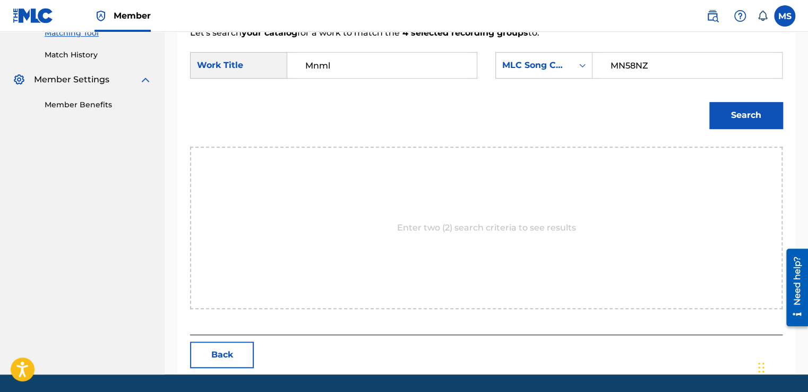
type input "MN58NZ"
click at [709, 102] on button "Search" at bounding box center [745, 115] width 73 height 27
click at [745, 102] on button "Search" at bounding box center [745, 115] width 73 height 27
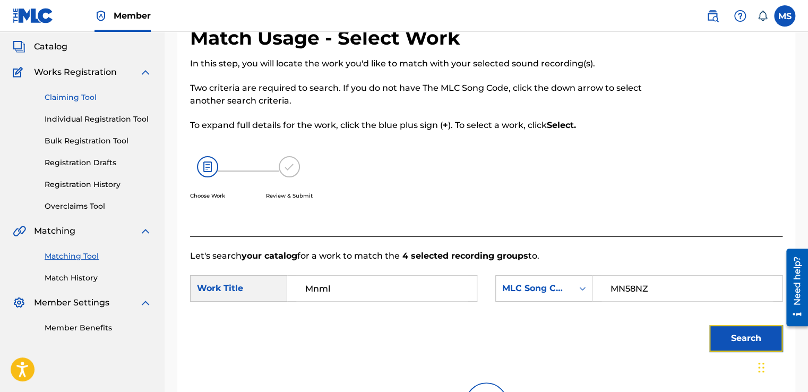
scroll to position [0, 0]
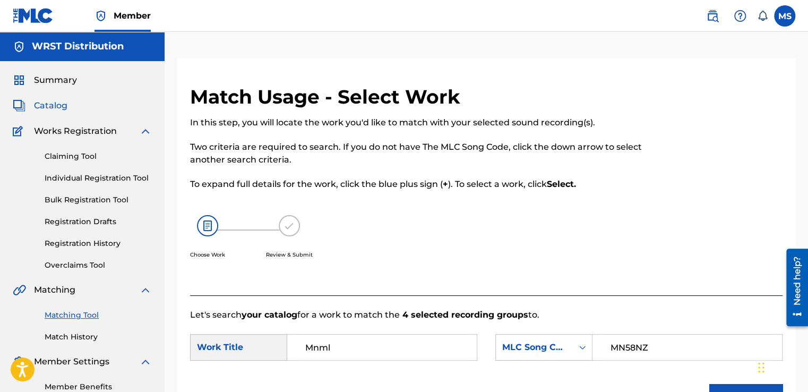
click at [50, 103] on span "Catalog" at bounding box center [50, 105] width 33 height 13
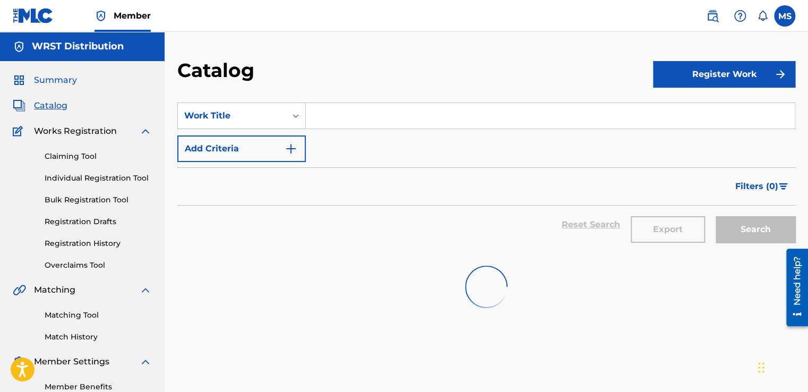
click at [50, 80] on span "Summary" at bounding box center [55, 80] width 43 height 13
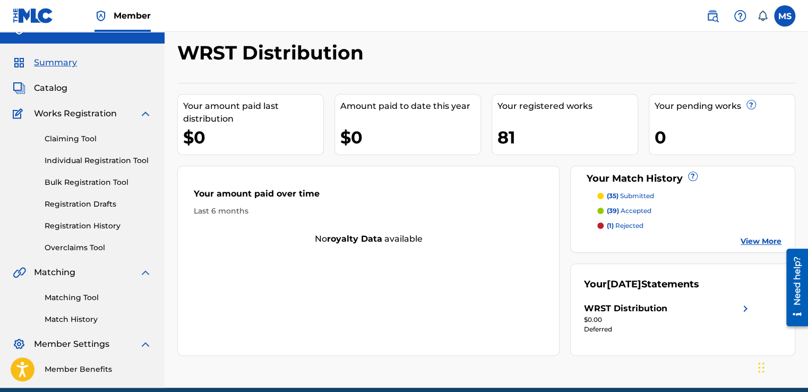
scroll to position [17, 0]
